Goal: Find specific page/section: Find specific page/section

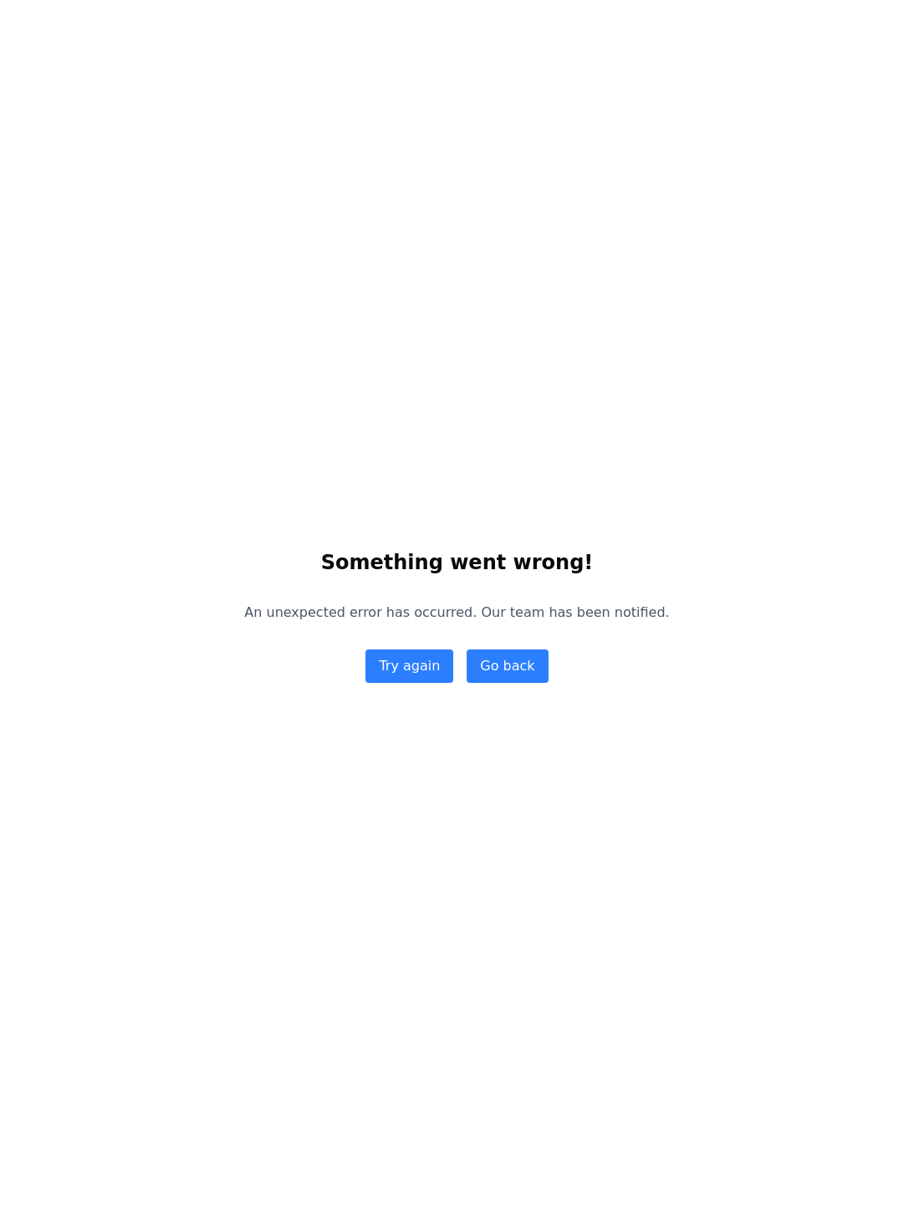
click at [415, 683] on button "Try again" at bounding box center [409, 666] width 88 height 33
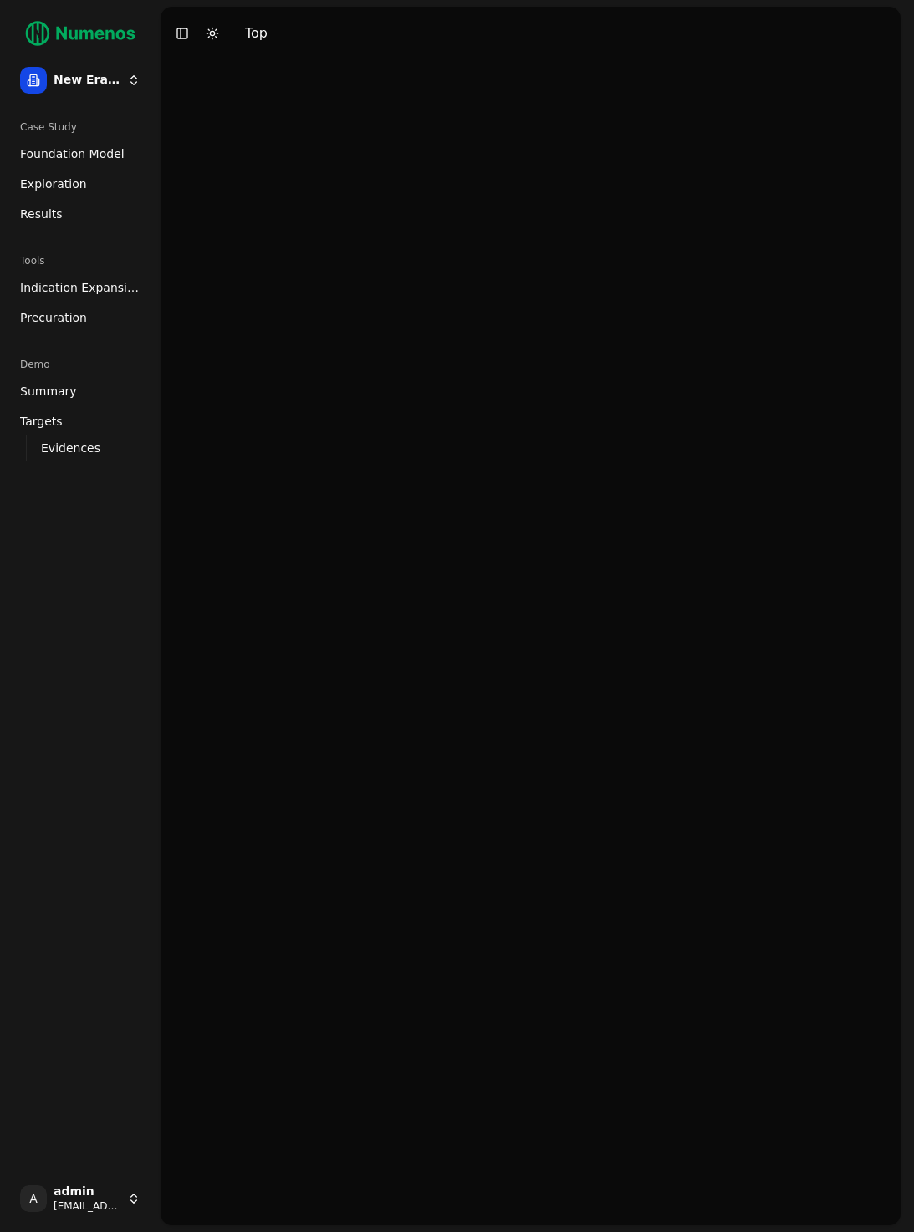
click at [16, 163] on link "Foundation Model" at bounding box center [80, 153] width 134 height 27
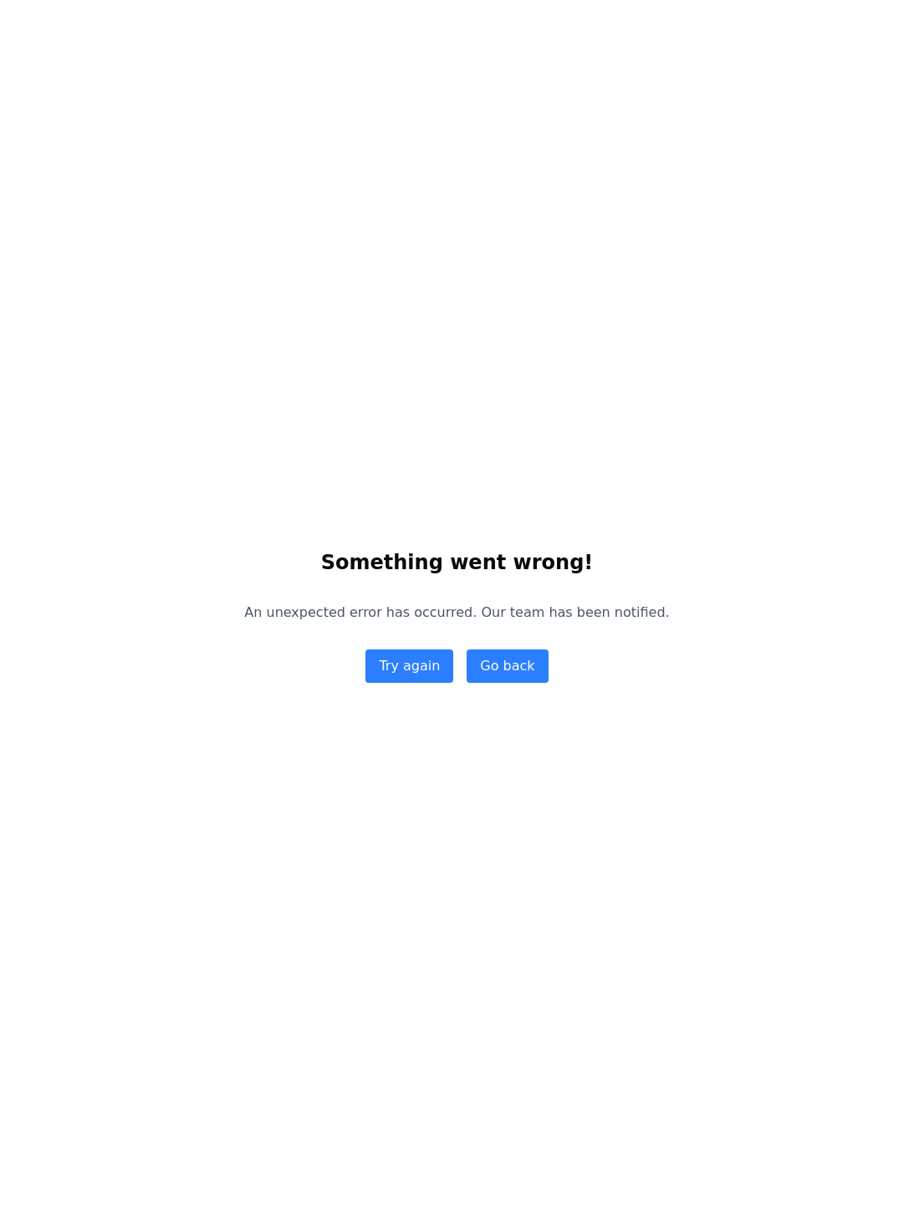
click at [421, 683] on button "Try again" at bounding box center [409, 666] width 88 height 33
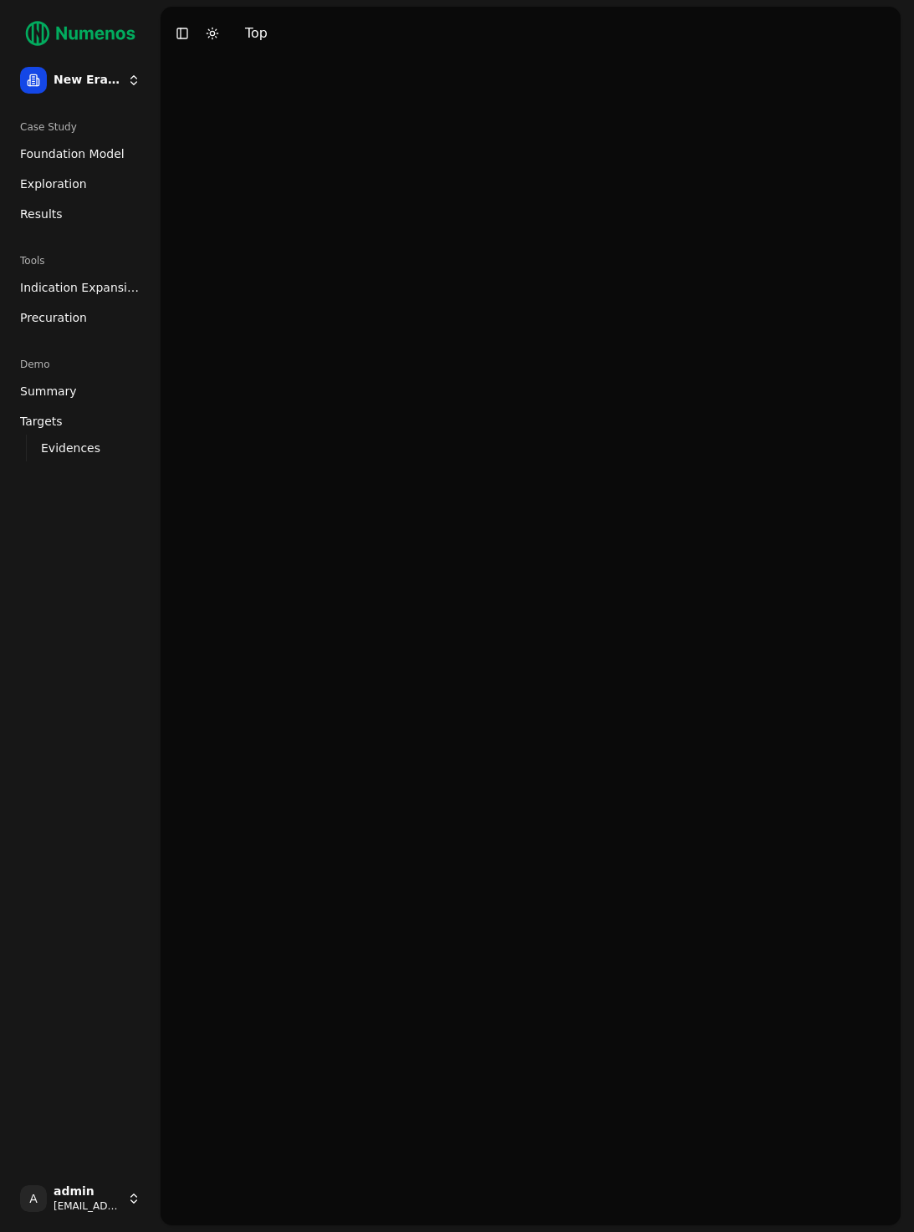
click at [79, 41] on img at bounding box center [80, 33] width 134 height 40
click at [45, 188] on span "Exploration" at bounding box center [53, 184] width 67 height 17
